Goal: Task Accomplishment & Management: Use online tool/utility

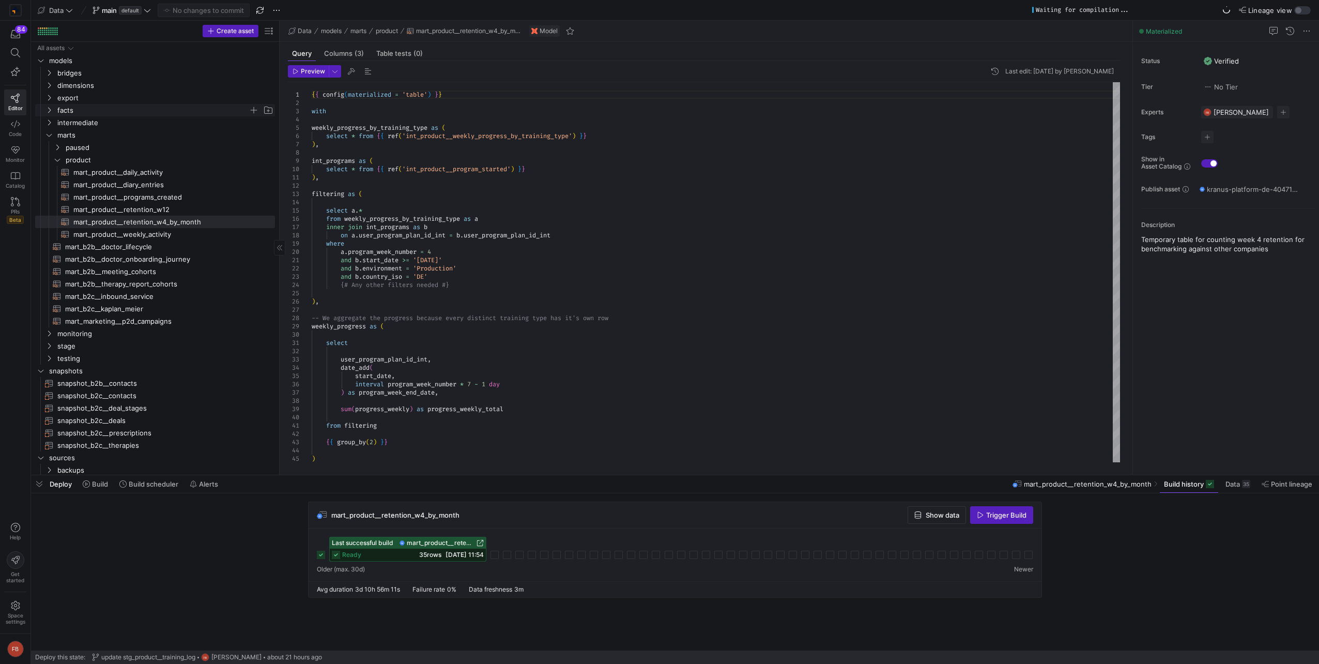
click at [65, 110] on span "facts" at bounding box center [152, 110] width 191 height 12
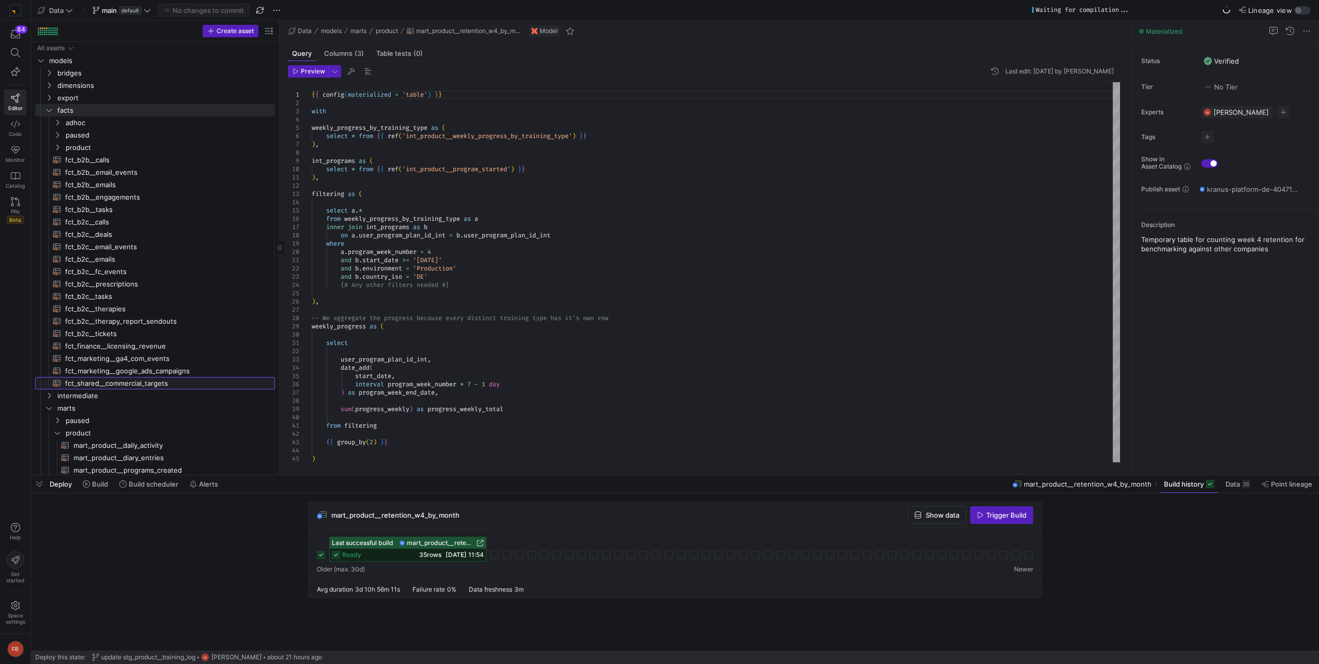
click at [133, 384] on span "fct_shared__commercial_targets​​​​​​​​​​" at bounding box center [164, 383] width 198 height 12
type textarea "{{ config(materialized = 'table') }} with targets as ( select * from {{ source(…"
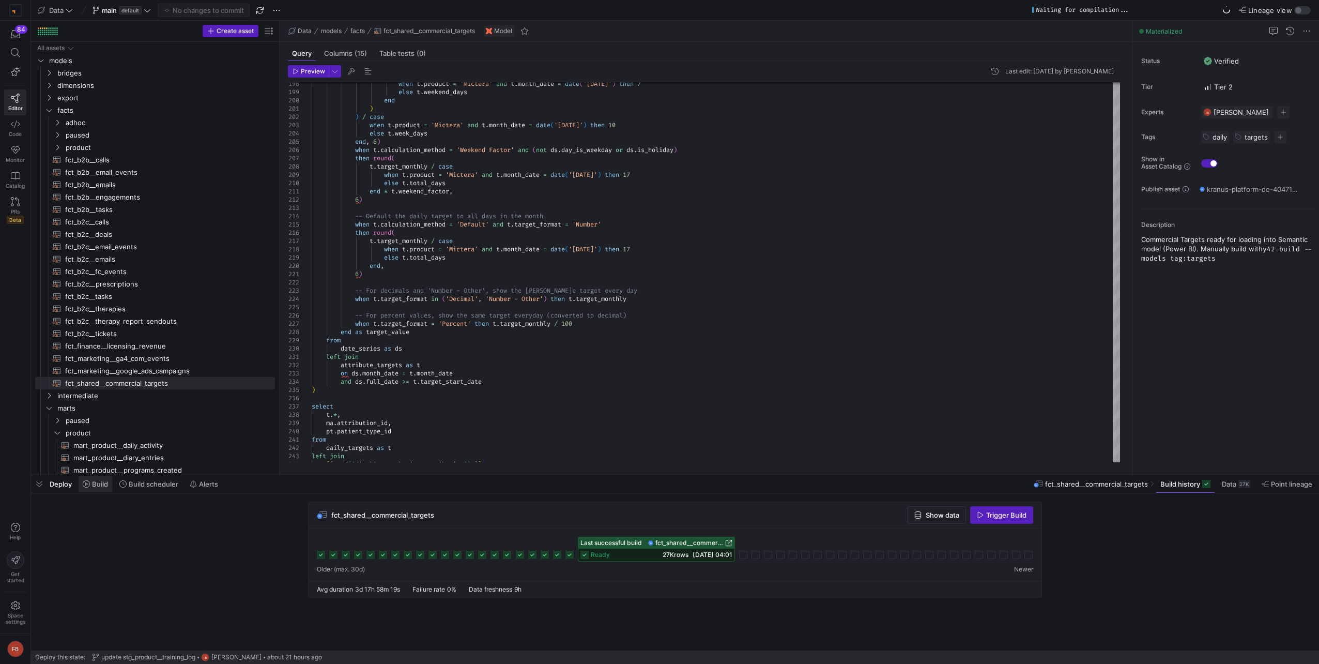
click at [99, 486] on span "Build" at bounding box center [100, 484] width 16 height 8
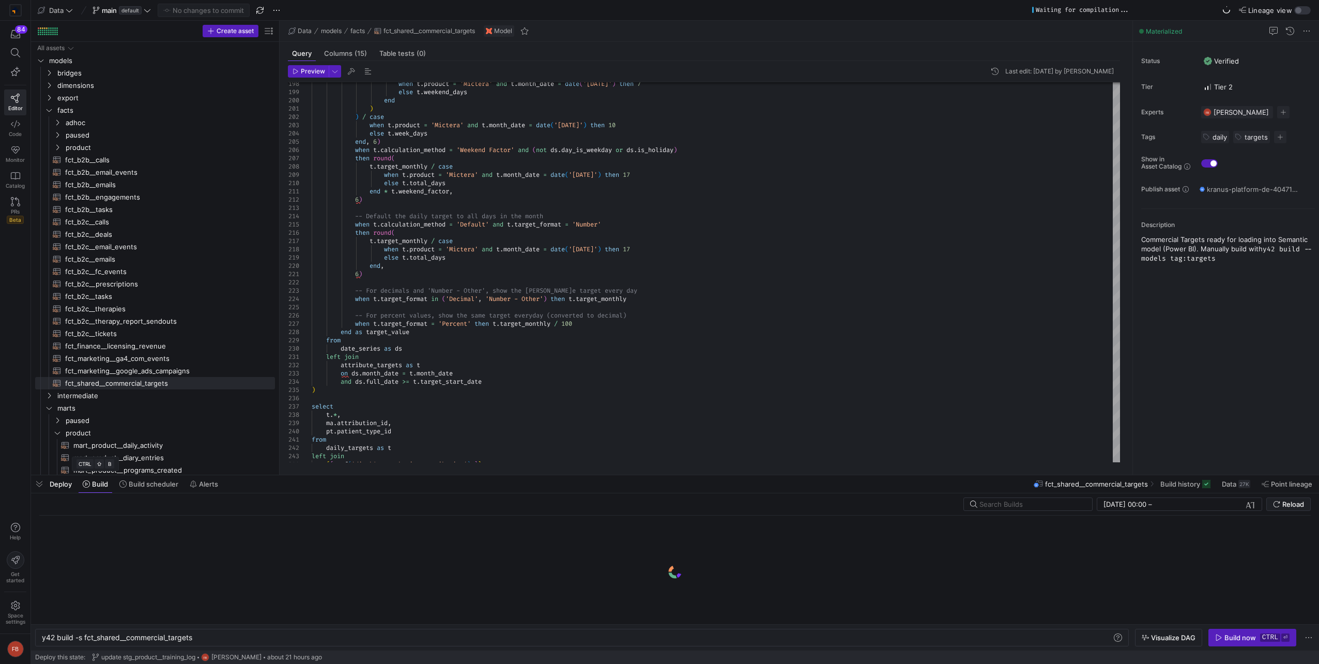
scroll to position [0, 152]
click at [214, 633] on div "y42 build -s fct_shared__commercial_targets y42 build -s fct_shared__commercial…" at bounding box center [582, 638] width 1094 height 18
click at [216, 644] on div "y42 build -s fct_shared__commercial_targets y42 build -s fct_shared__commercial…" at bounding box center [582, 638] width 1094 height 18
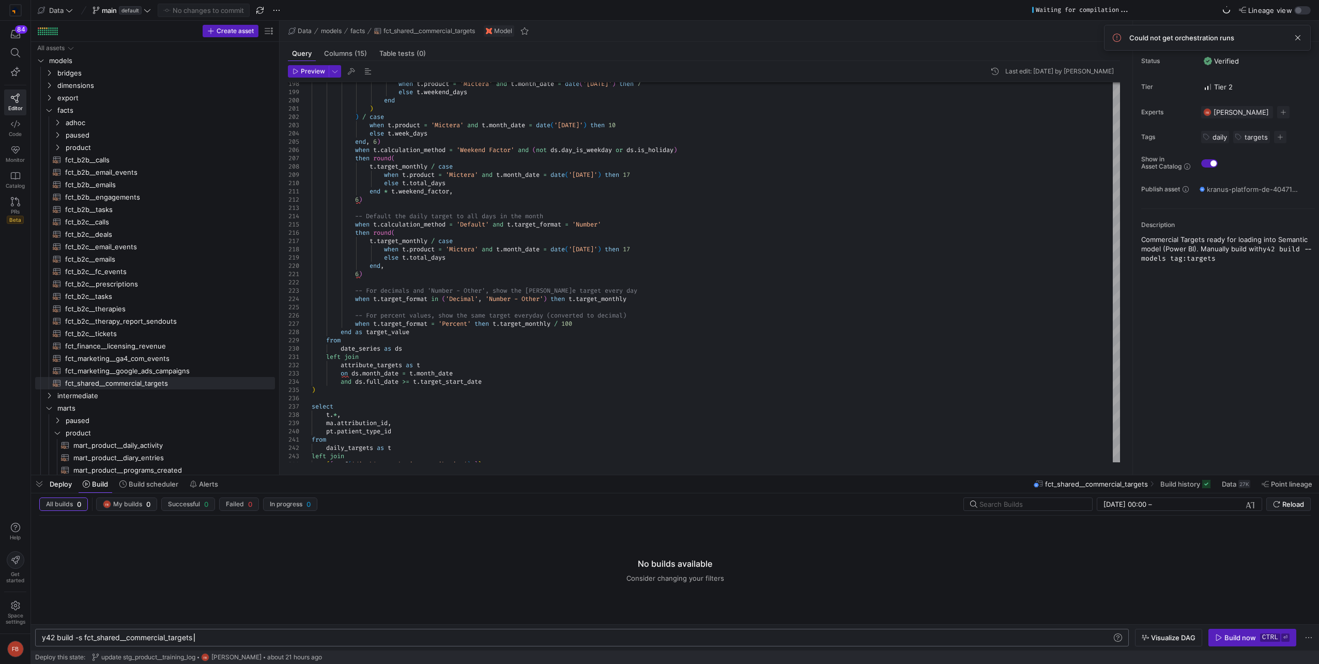
click at [217, 640] on div "y42 build -s fct_shared__commercial_targets" at bounding box center [577, 637] width 1071 height 8
type textarea "y42 build --models tag:targets"
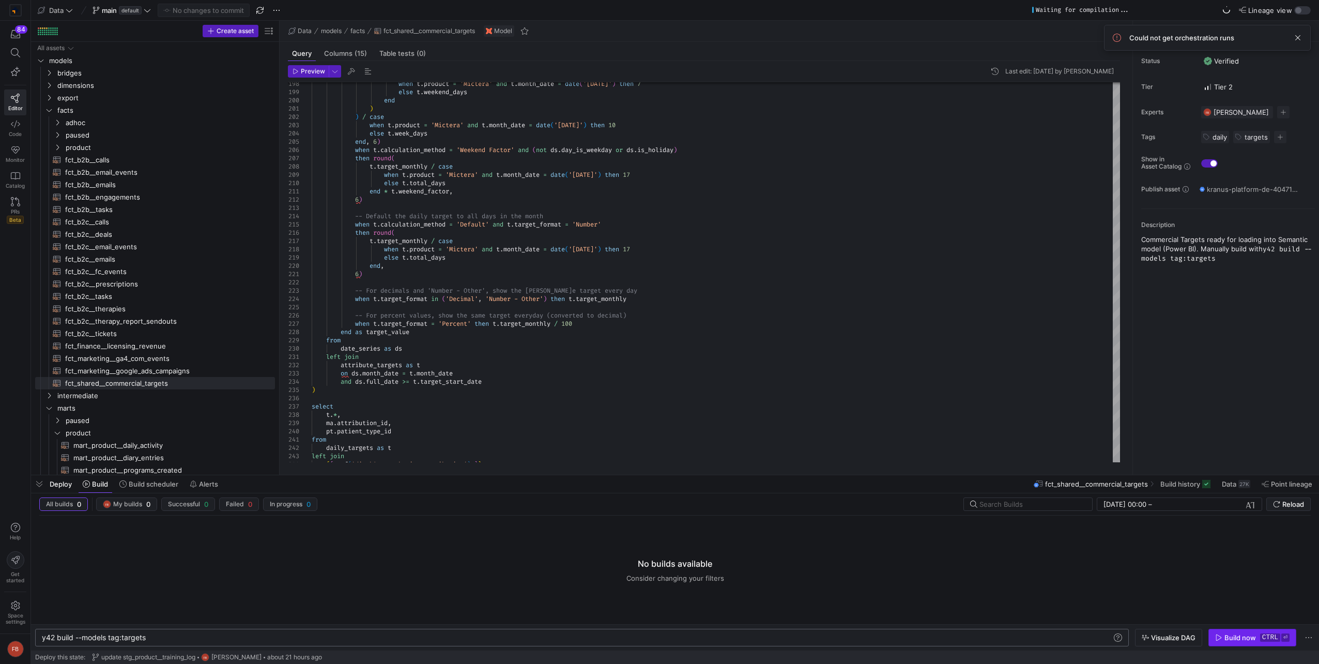
click at [1259, 641] on span "Build now ctrl ⏎" at bounding box center [1252, 637] width 74 height 8
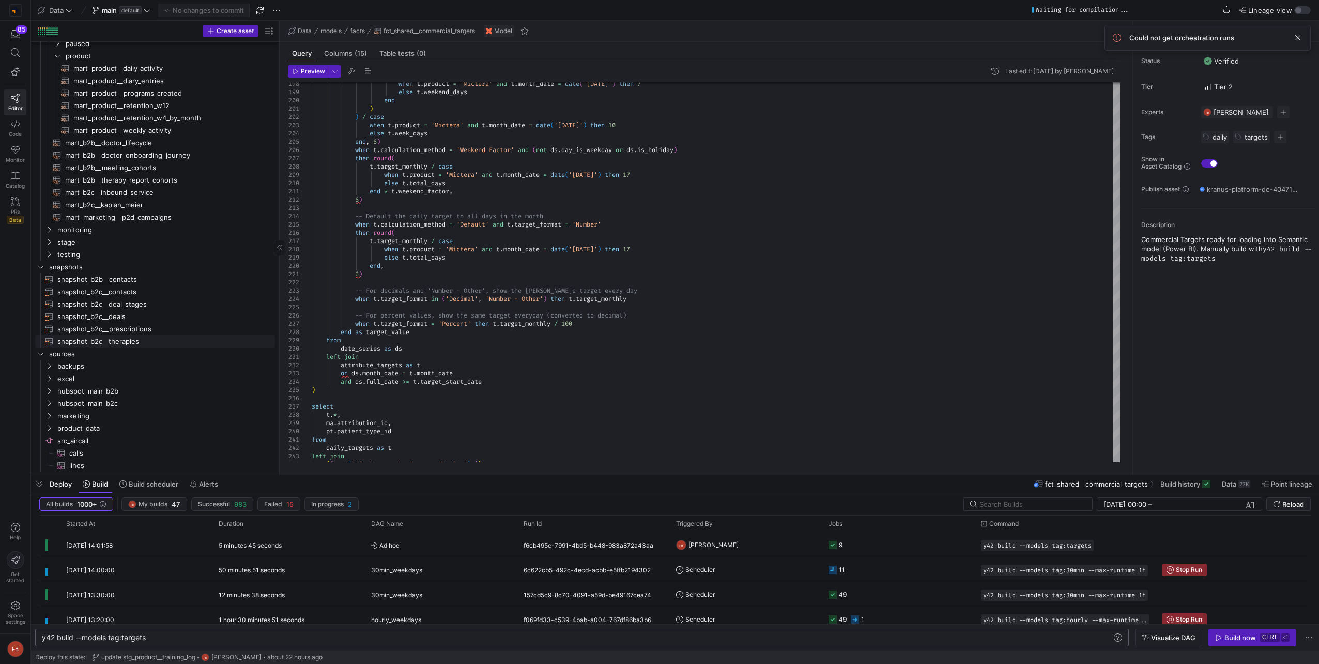
scroll to position [378, 0]
click at [77, 242] on span "stage" at bounding box center [152, 241] width 191 height 12
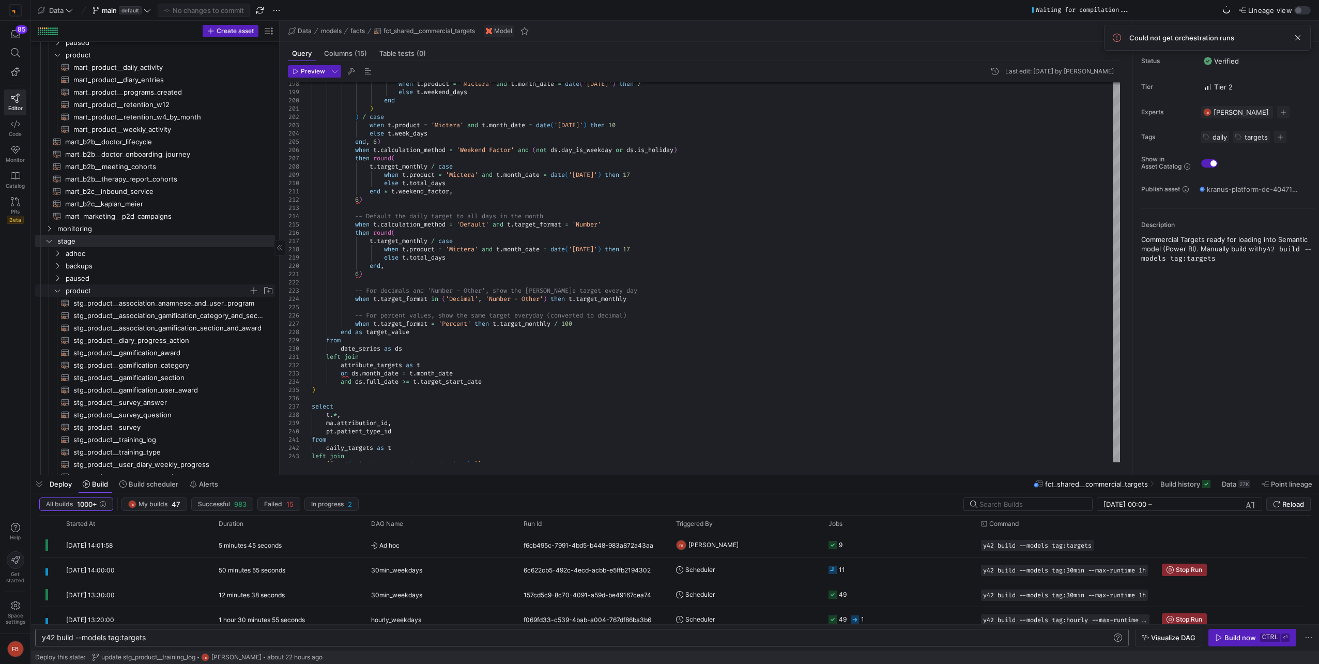
click at [92, 295] on span "product" at bounding box center [157, 291] width 183 height 12
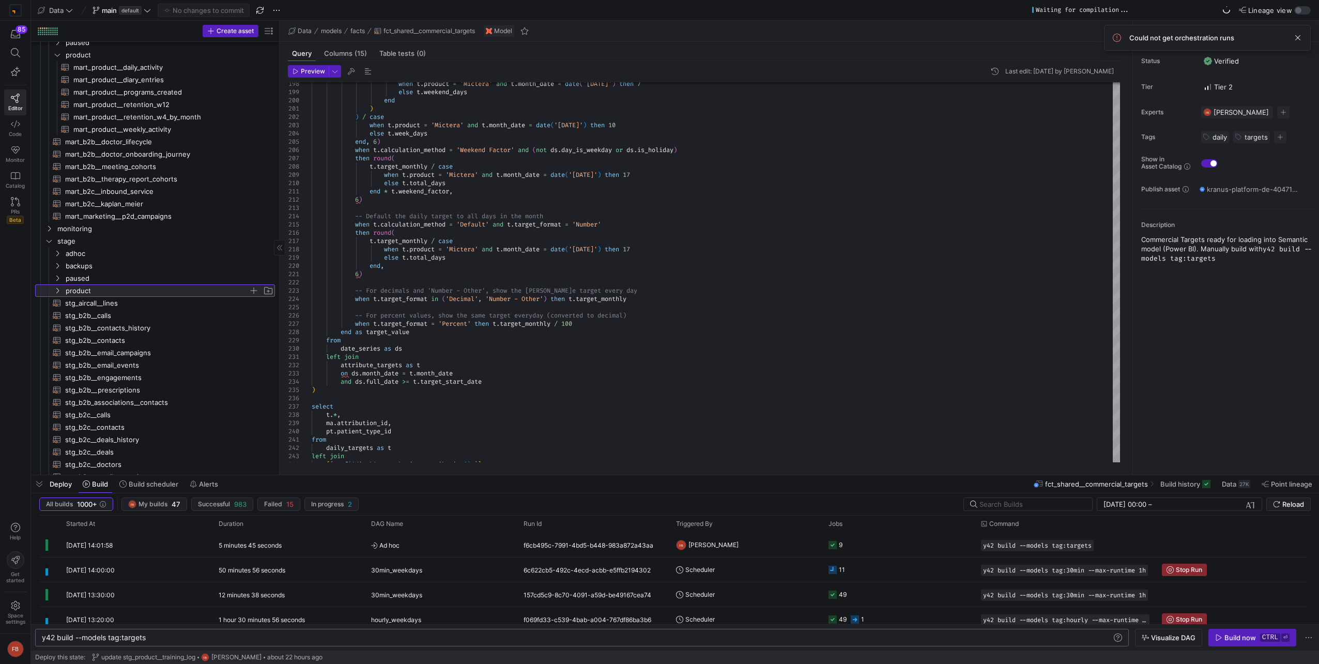
click at [92, 294] on span "product" at bounding box center [157, 291] width 183 height 12
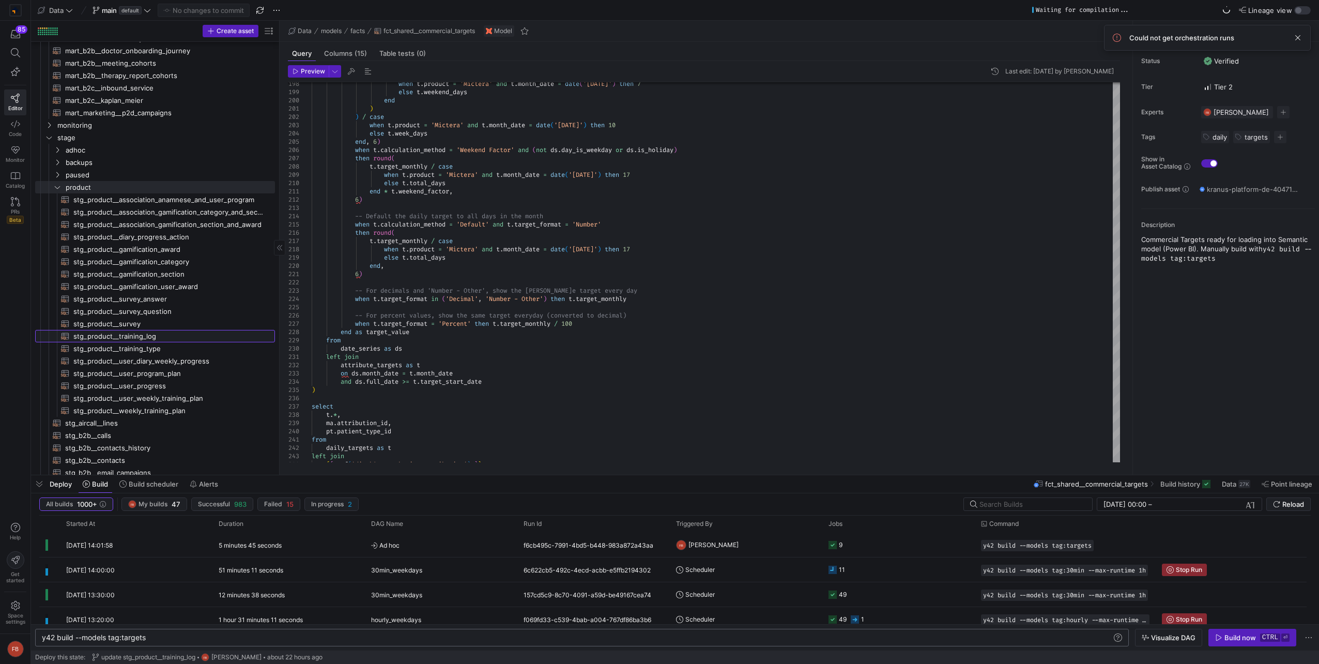
click at [153, 337] on span "stg_product__training_log​​​​​​​​​​" at bounding box center [168, 336] width 190 height 12
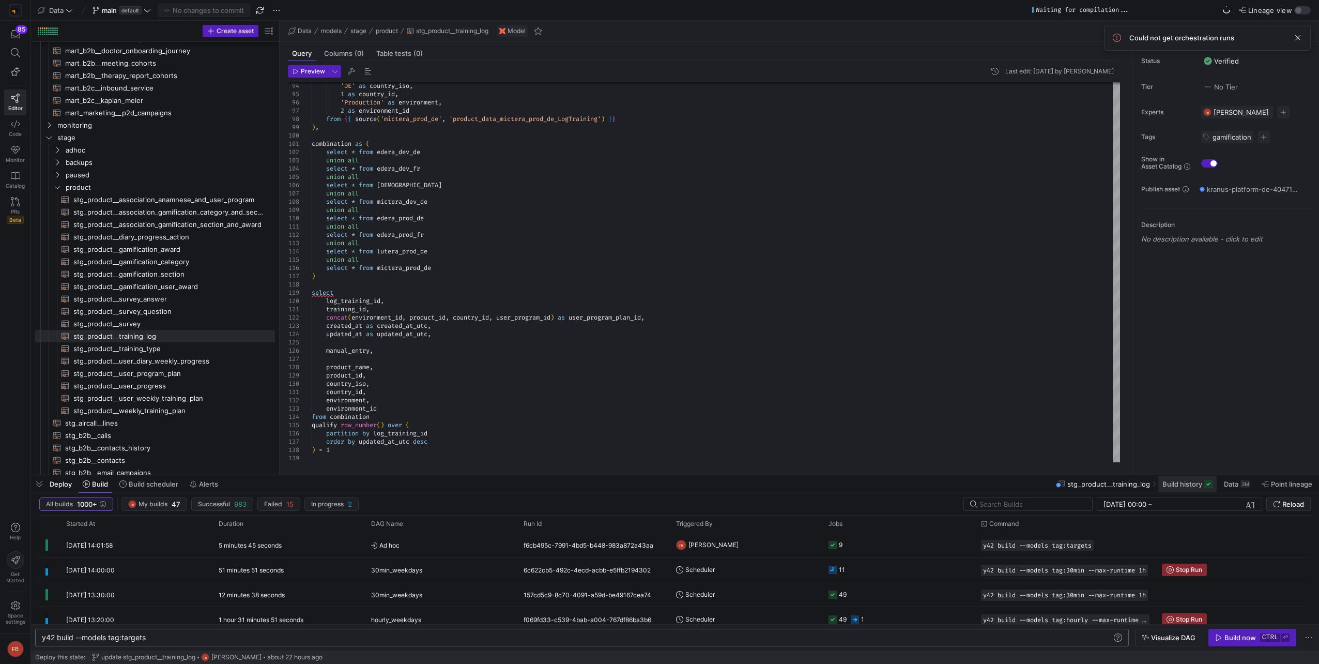
click at [1195, 488] on button "Build history" at bounding box center [1187, 484] width 59 height 18
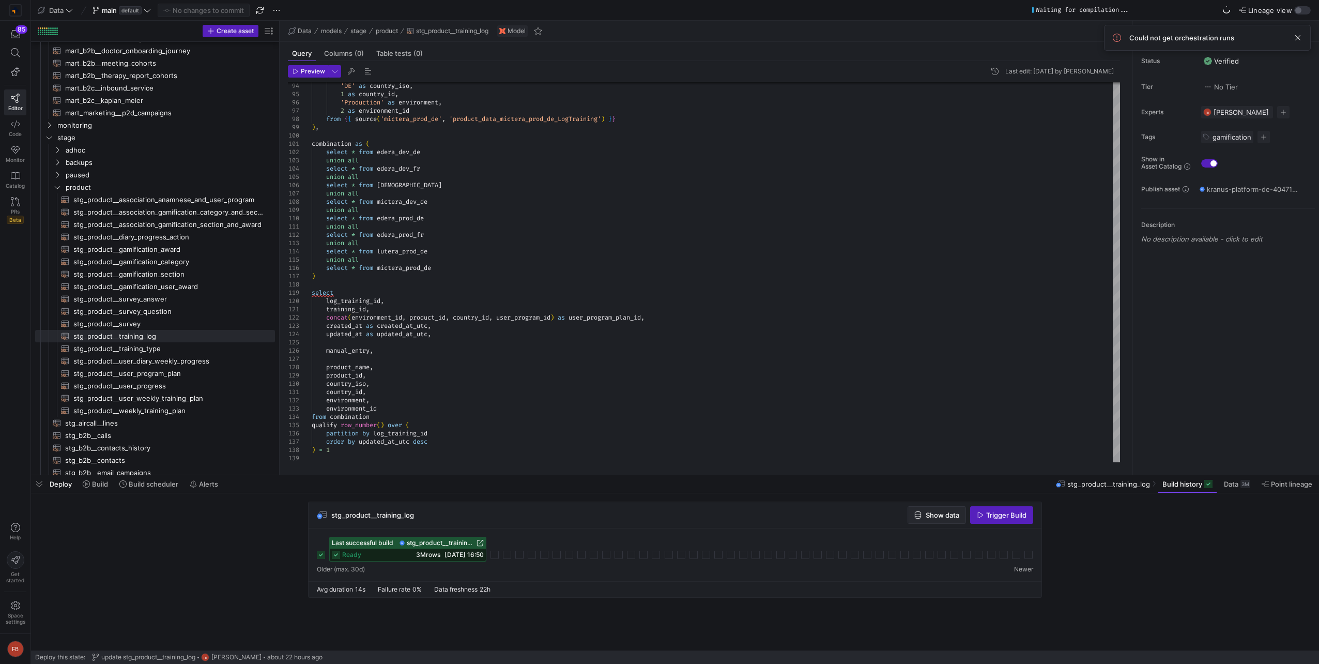
click at [940, 514] on span "Show data" at bounding box center [943, 515] width 34 height 8
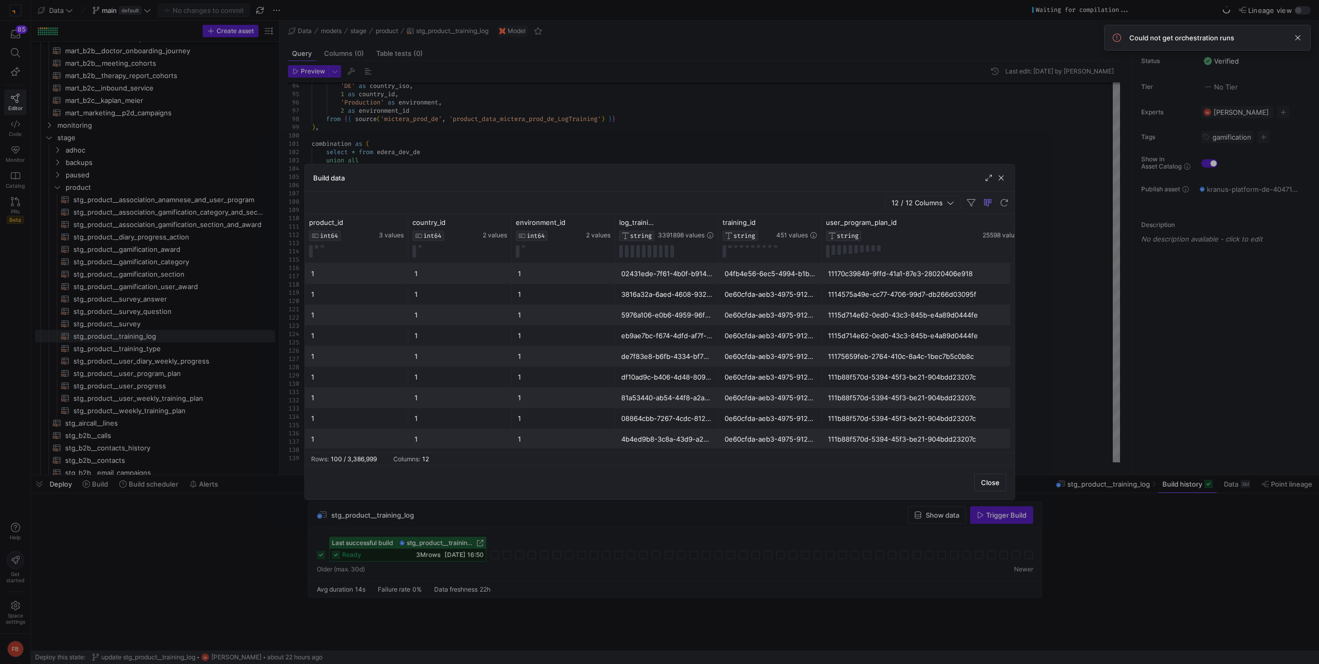
drag, startPoint x: 936, startPoint y: 244, endPoint x: 1036, endPoint y: 248, distance: 99.4
click at [1036, 248] on div "Build data 12 / 12 Columns Drag here to set row groups Drag here to set column …" at bounding box center [659, 332] width 1319 height 664
click at [955, 279] on div "11170c39849-9ffd-41a1-87e3-28020406e918" at bounding box center [929, 274] width 202 height 20
click at [1000, 181] on span "button" at bounding box center [1001, 178] width 10 height 10
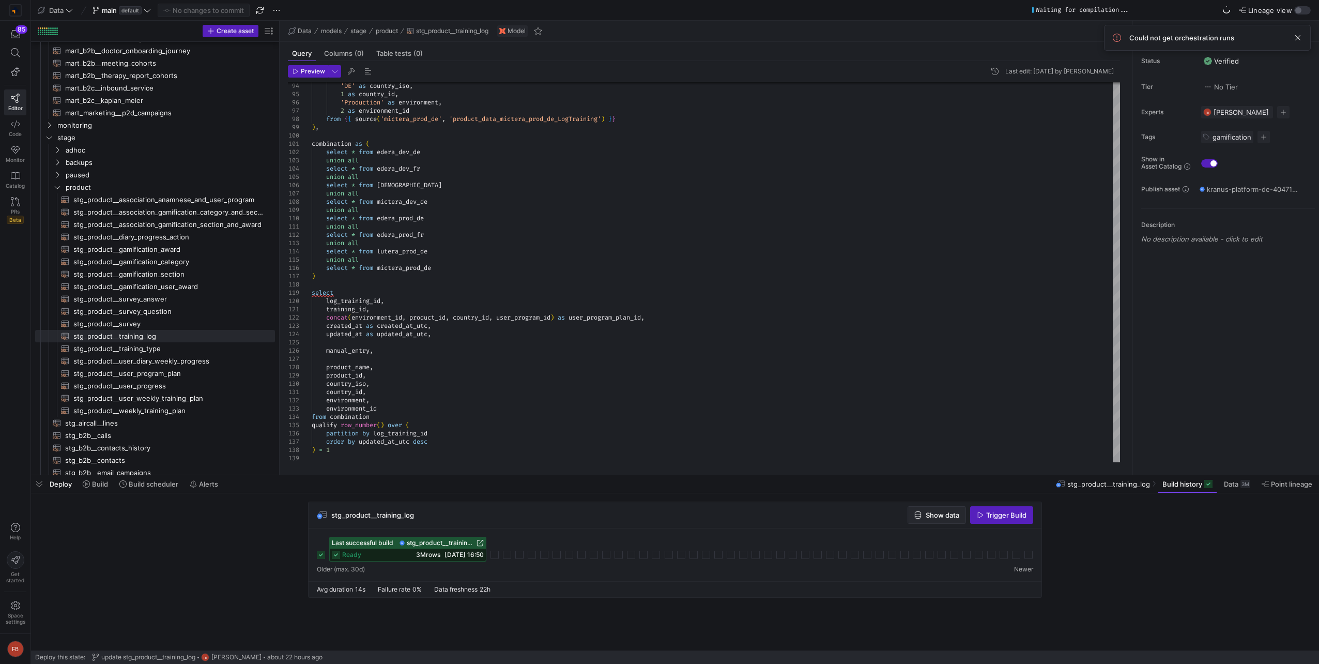
click at [938, 519] on span "Show data" at bounding box center [943, 515] width 34 height 8
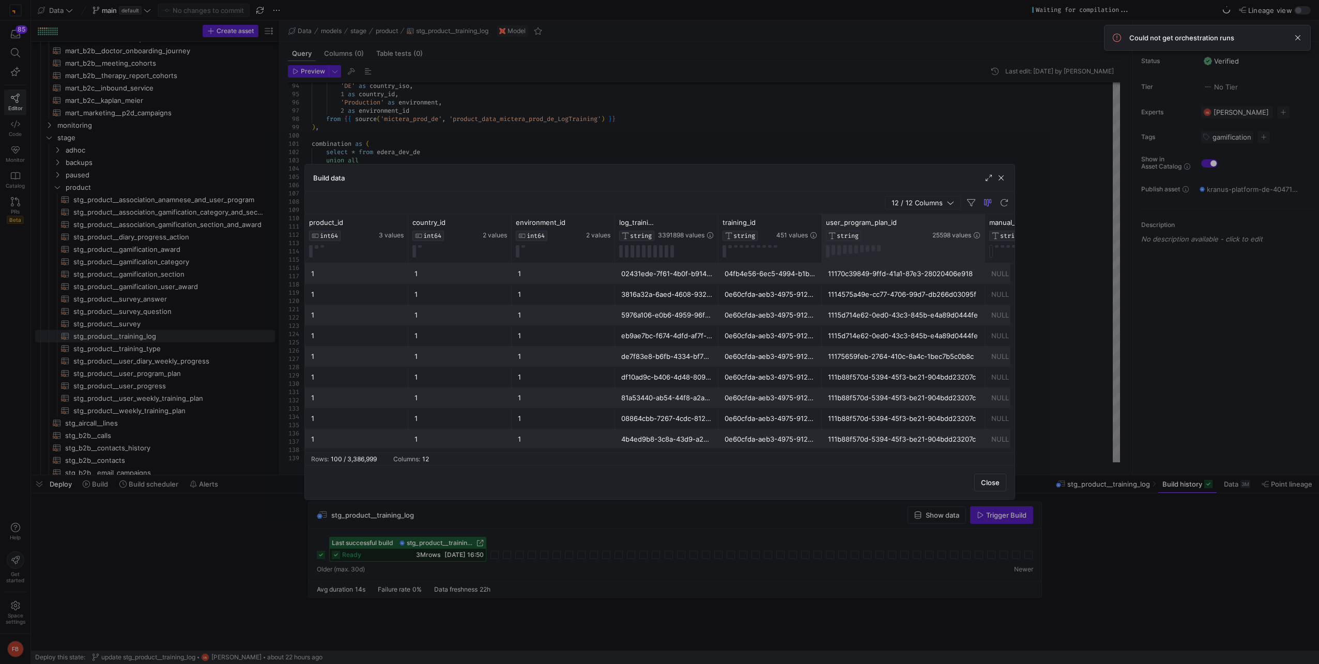
drag, startPoint x: 935, startPoint y: 238, endPoint x: 983, endPoint y: 239, distance: 48.1
click at [983, 239] on div at bounding box center [985, 238] width 4 height 49
click at [1000, 176] on span "button" at bounding box center [1001, 178] width 10 height 10
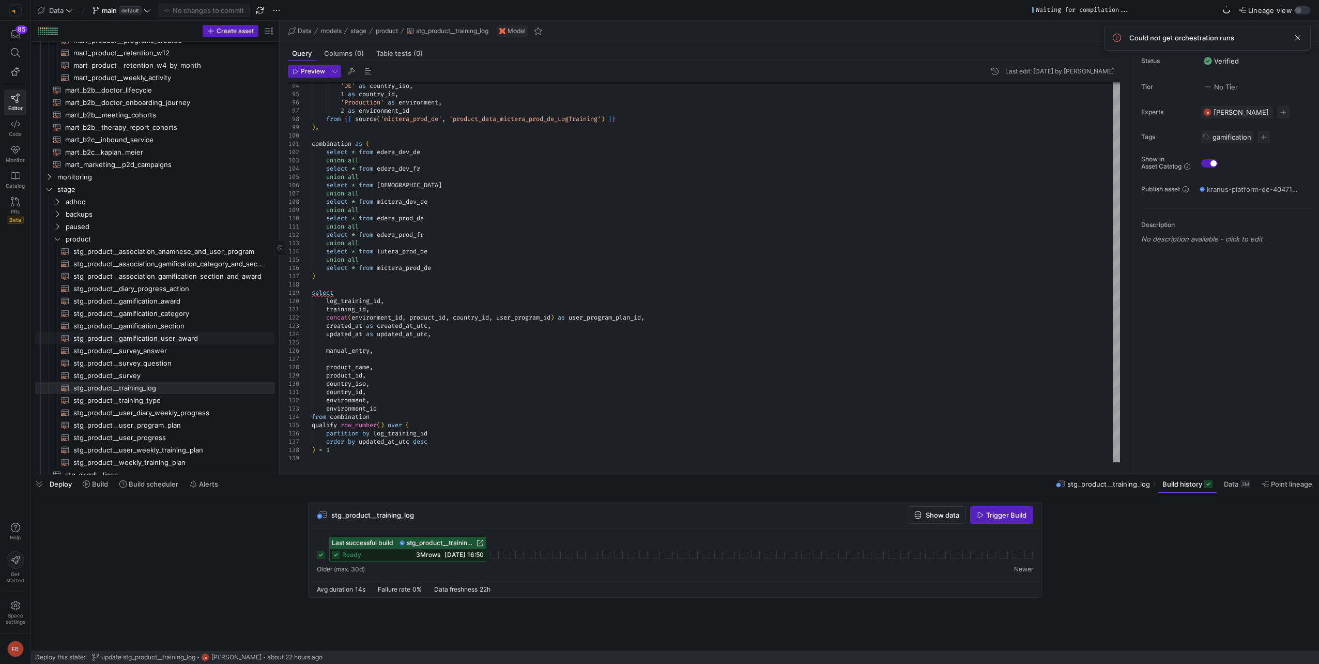
scroll to position [533, 0]
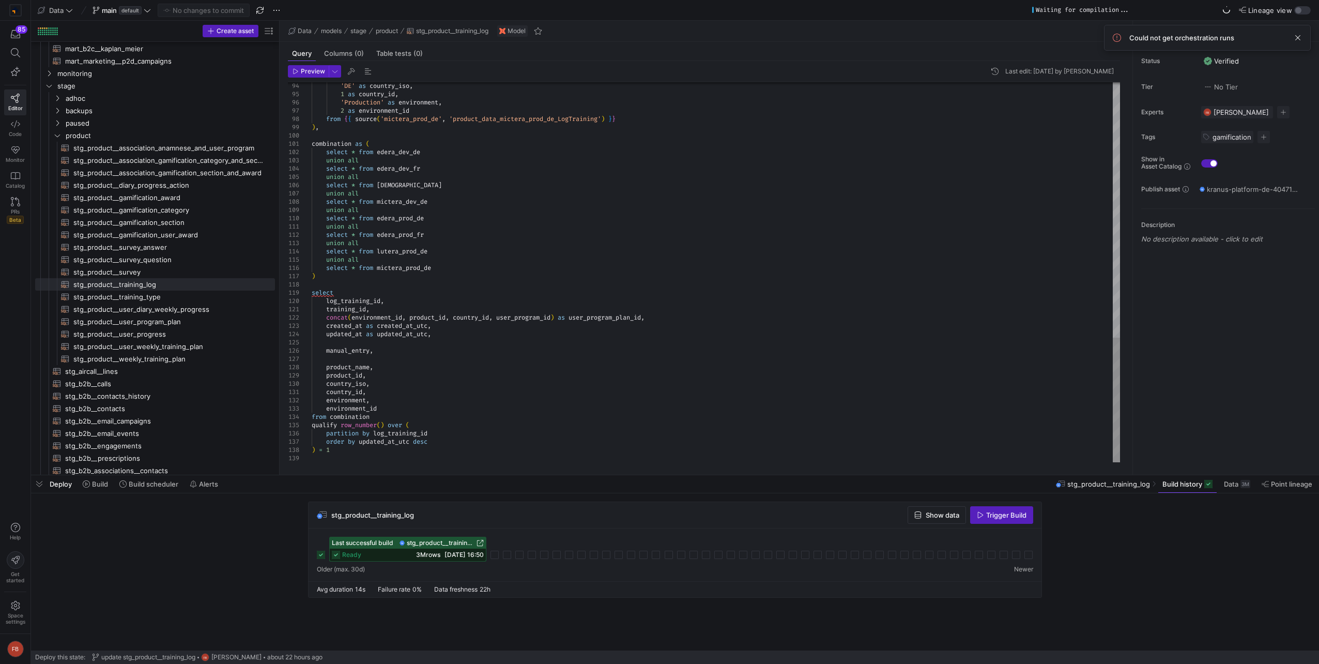
click at [146, 7] on icon at bounding box center [147, 10] width 7 height 7
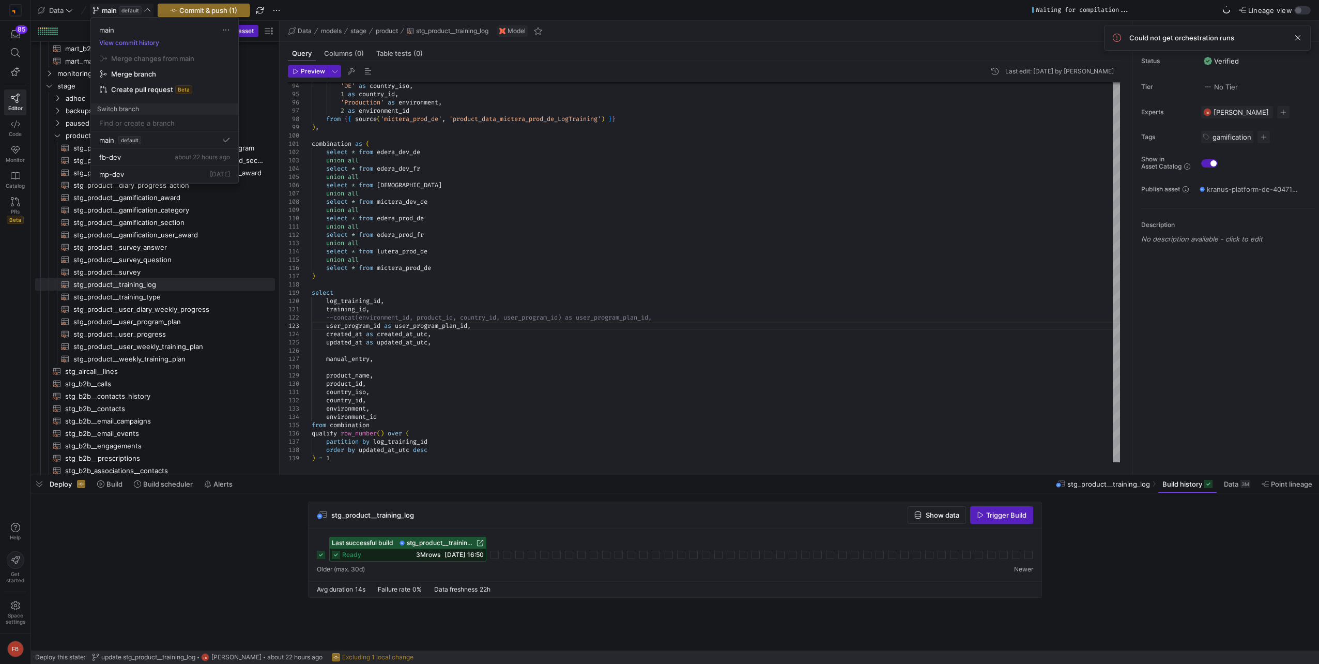
click at [694, 318] on div at bounding box center [659, 332] width 1319 height 664
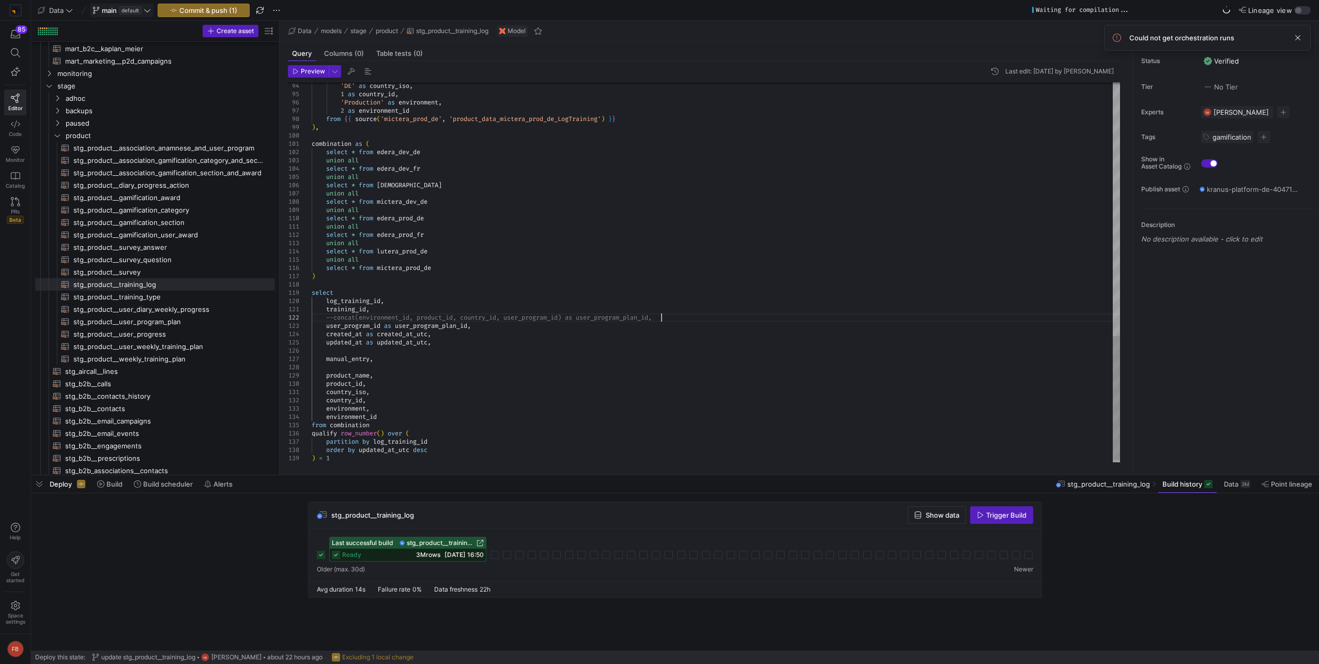
type textarea "training_id, --concat(environment_id, product_id, country_id, user_program_id) …"
click at [146, 4] on span at bounding box center [121, 10] width 63 height 12
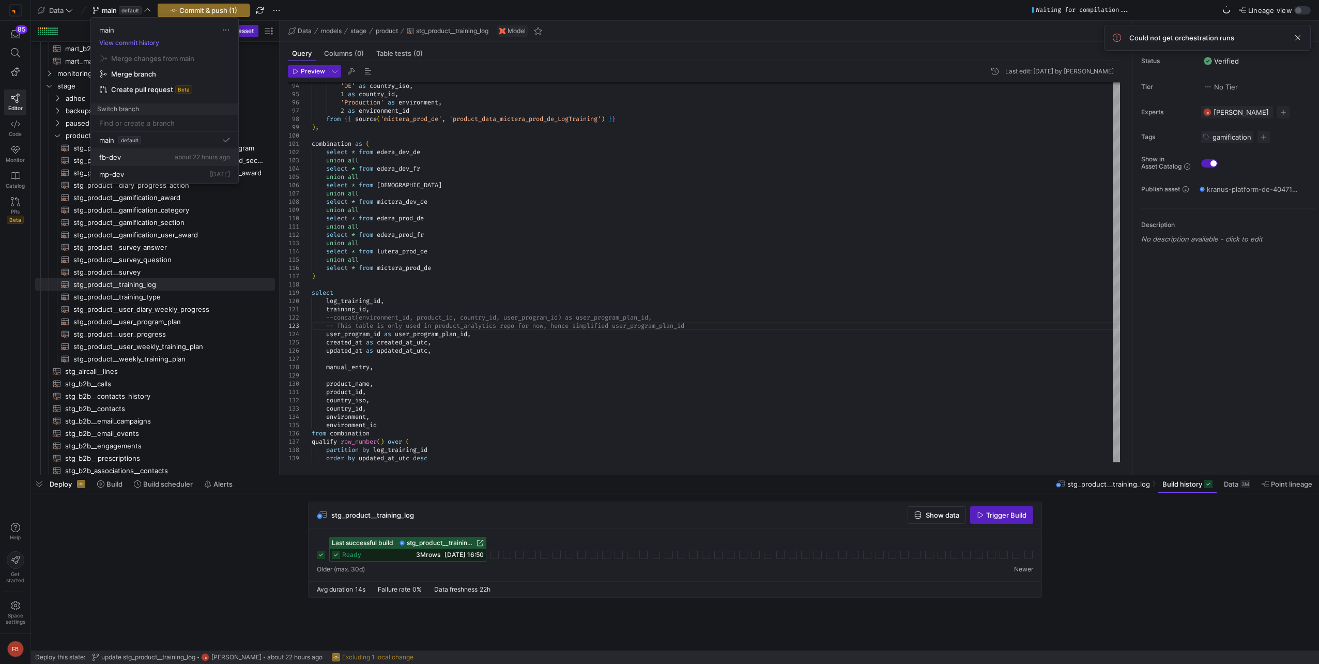
click at [125, 151] on button "fb-dev about 22 hours ago" at bounding box center [164, 157] width 147 height 17
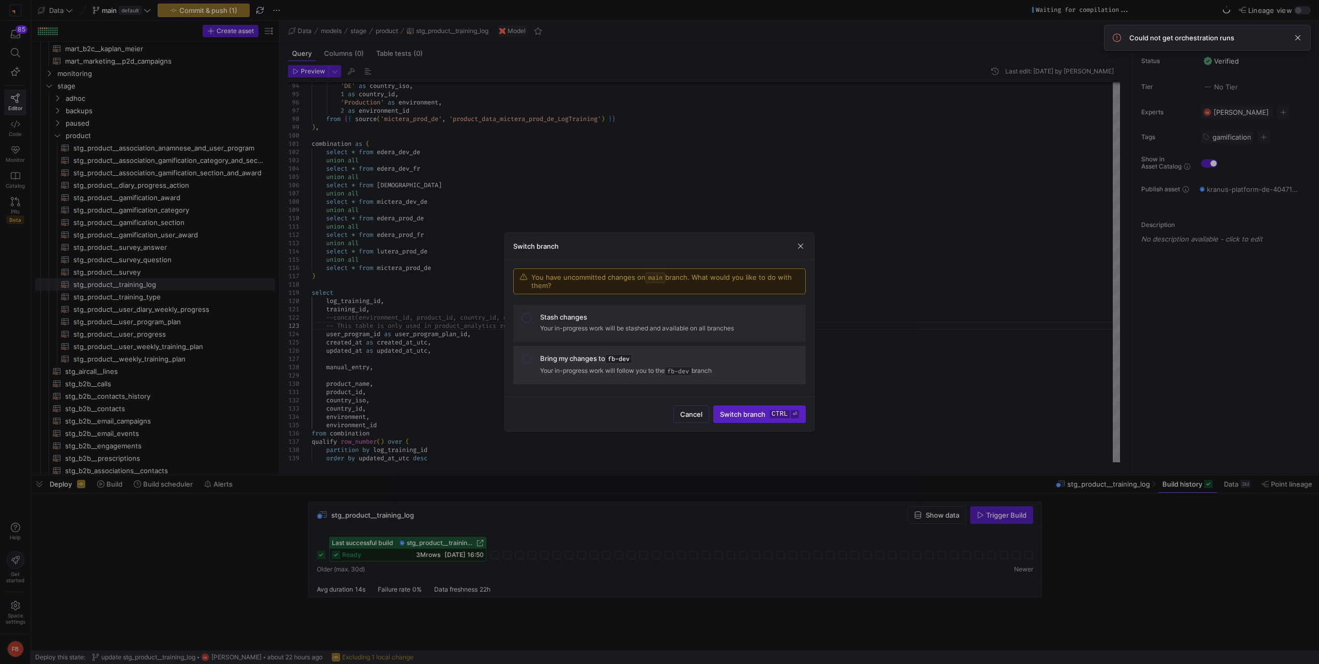
click at [650, 361] on div "Bring my changes to fb-dev" at bounding box center [668, 358] width 257 height 9
click at [740, 408] on span "submit" at bounding box center [760, 414] width 92 height 17
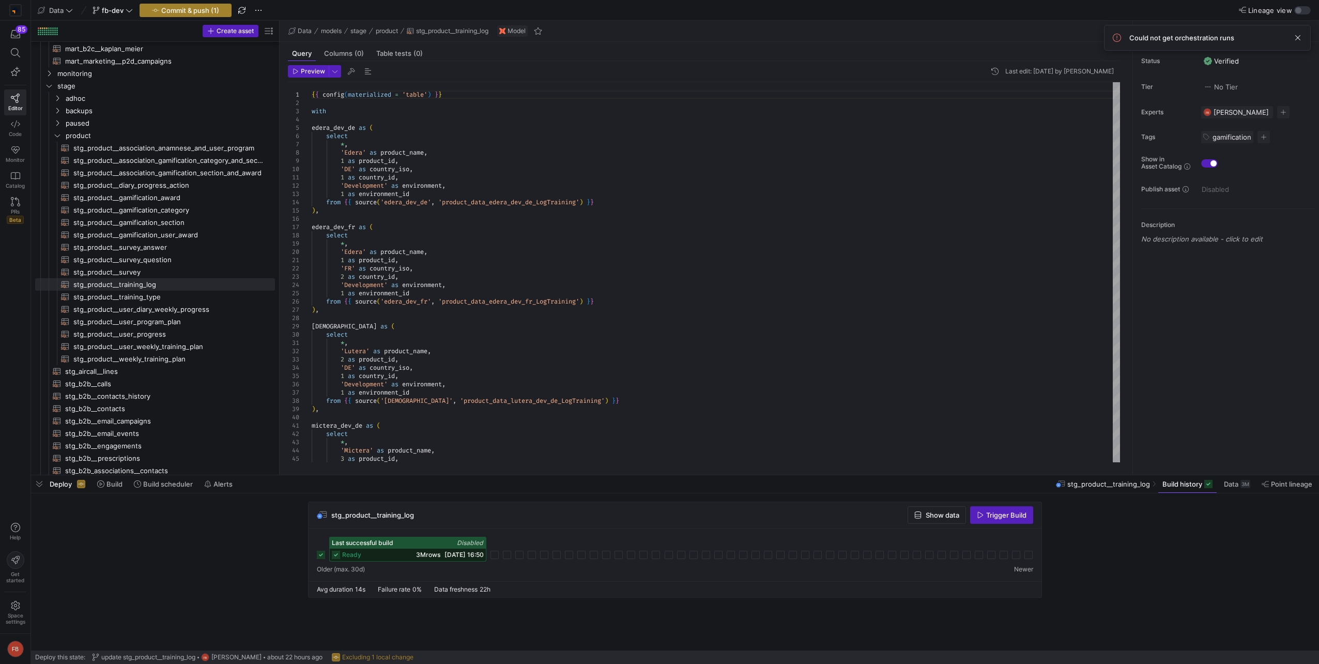
click at [161, 12] on span "Commit & push (1)" at bounding box center [190, 10] width 58 height 8
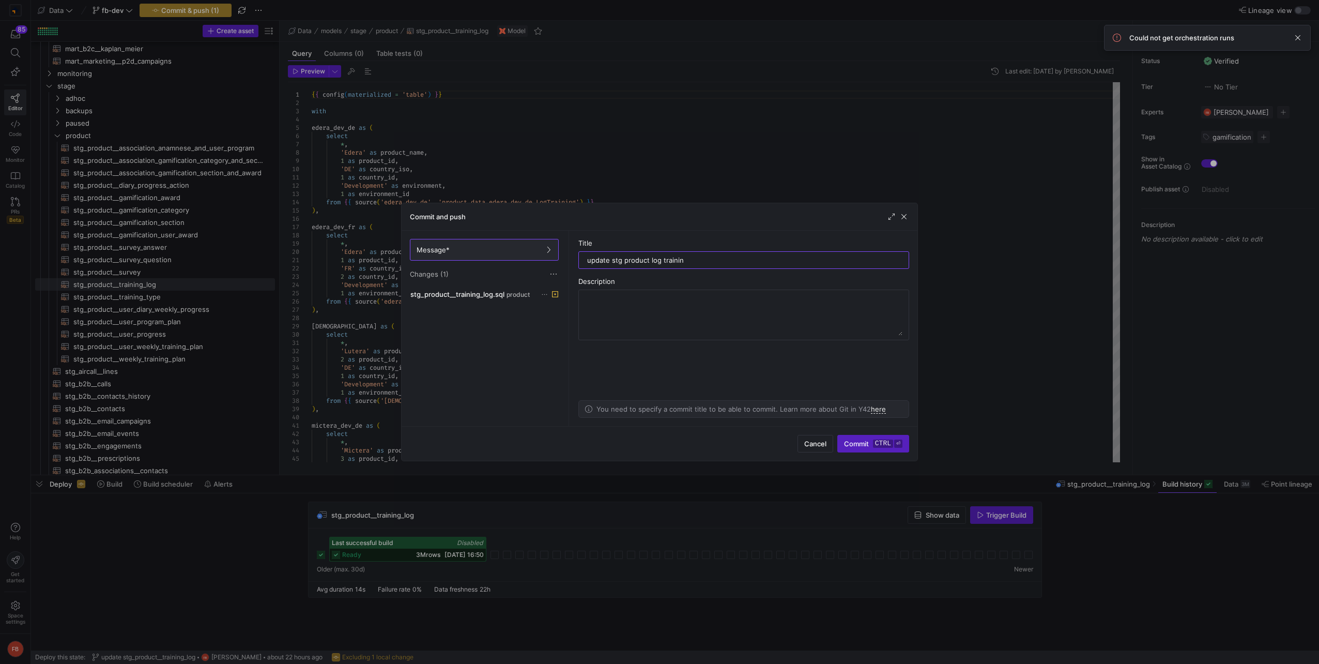
type input "update stg product log training"
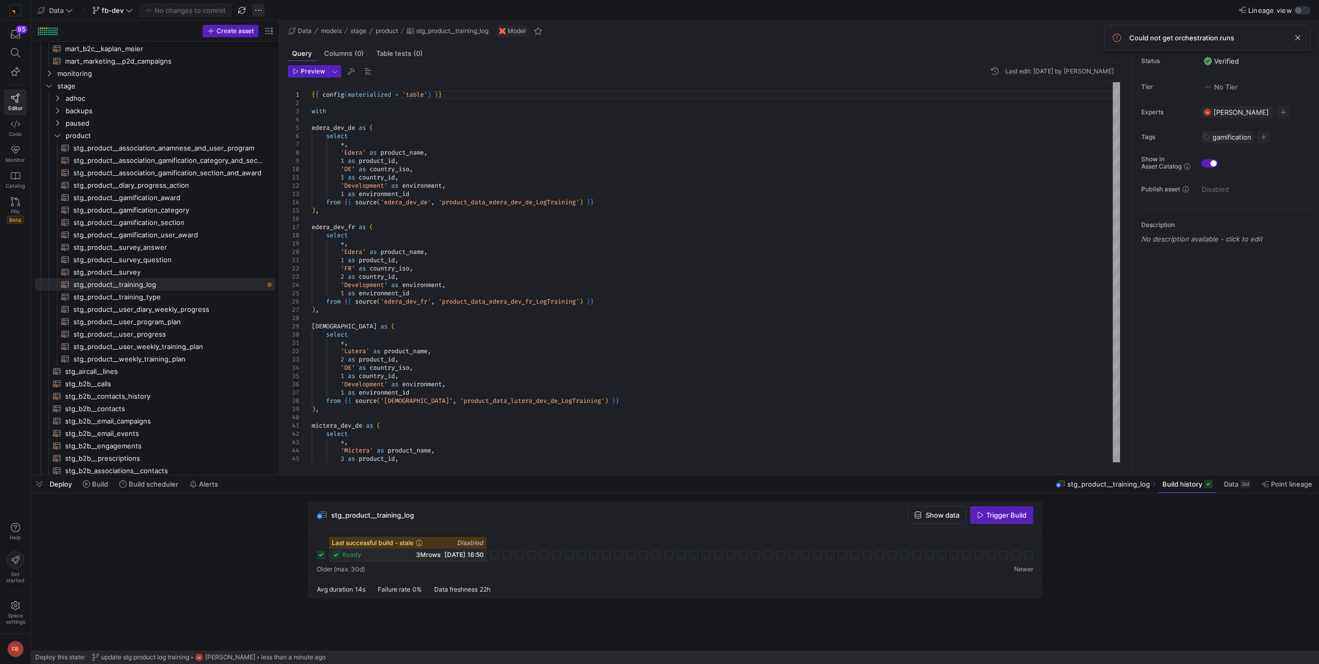
click at [263, 10] on span "button" at bounding box center [258, 10] width 12 height 12
click at [273, 23] on span "Merge branch" at bounding box center [291, 25] width 45 height 8
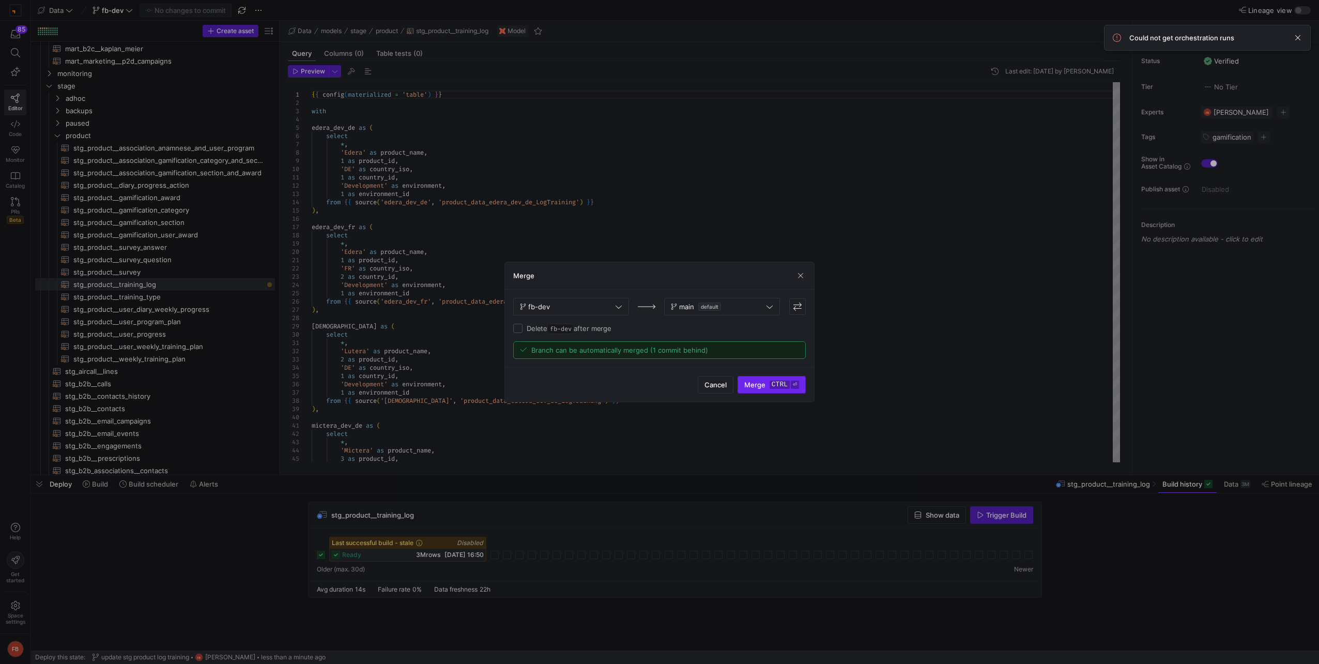
click at [792, 392] on span "submit" at bounding box center [771, 384] width 67 height 17
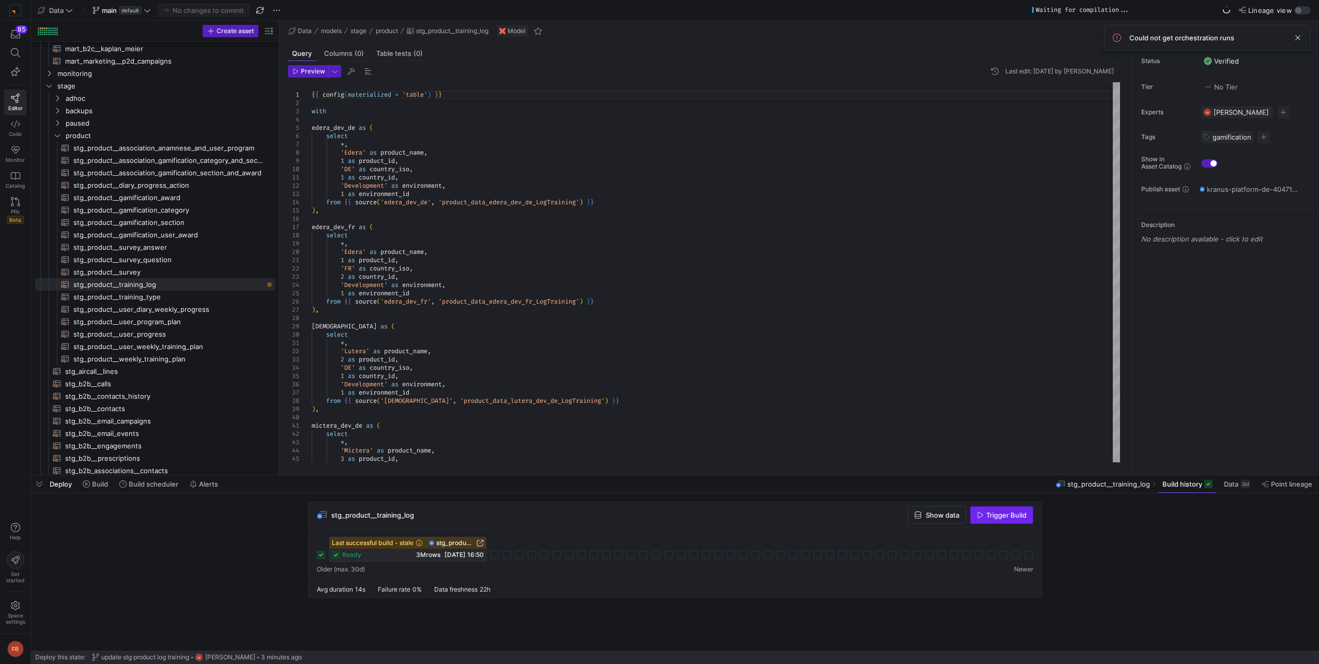
click at [982, 523] on span "button" at bounding box center [1002, 515] width 62 height 17
